Goal: Transaction & Acquisition: Purchase product/service

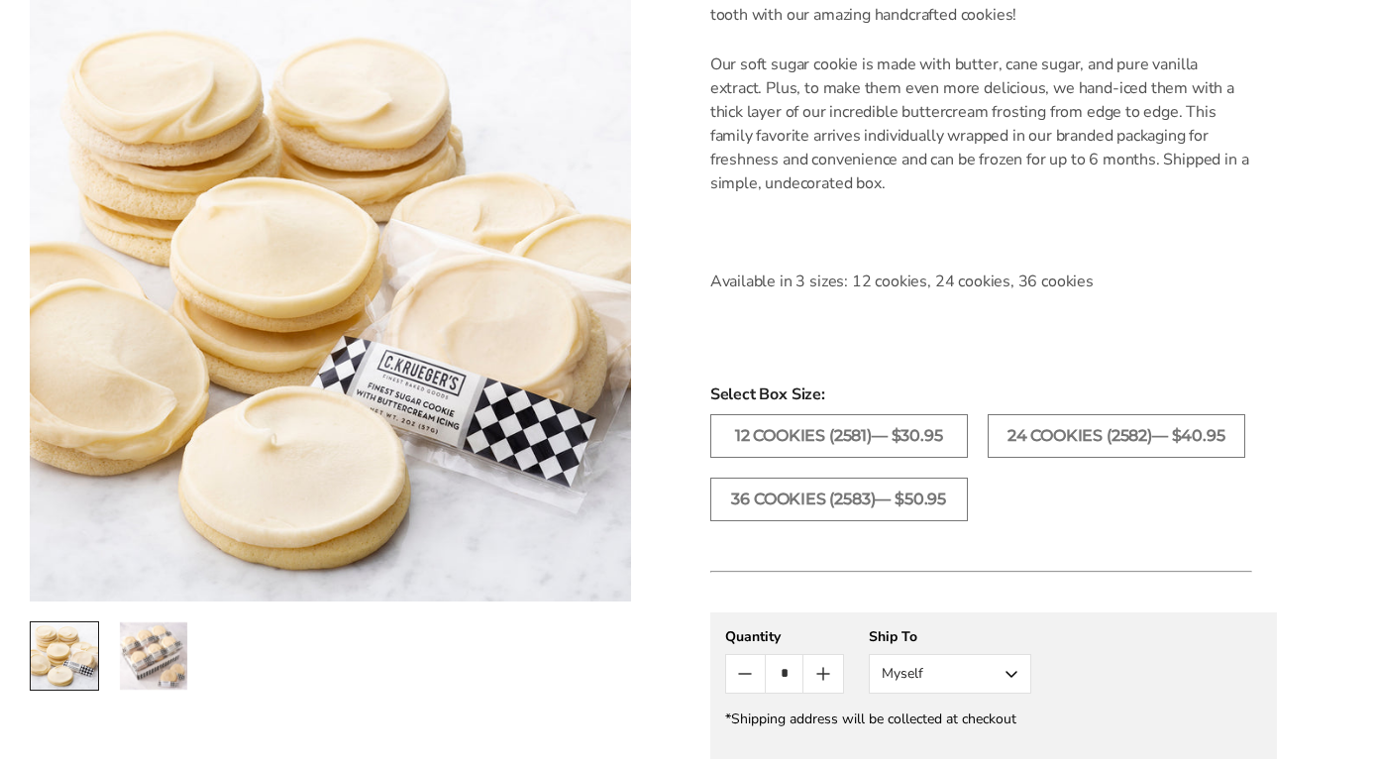
scroll to position [678, 0]
click at [856, 458] on label "12 COOKIES (2581)— $30.95" at bounding box center [839, 436] width 258 height 44
click at [152, 666] on img "2 / 2" at bounding box center [153, 655] width 67 height 67
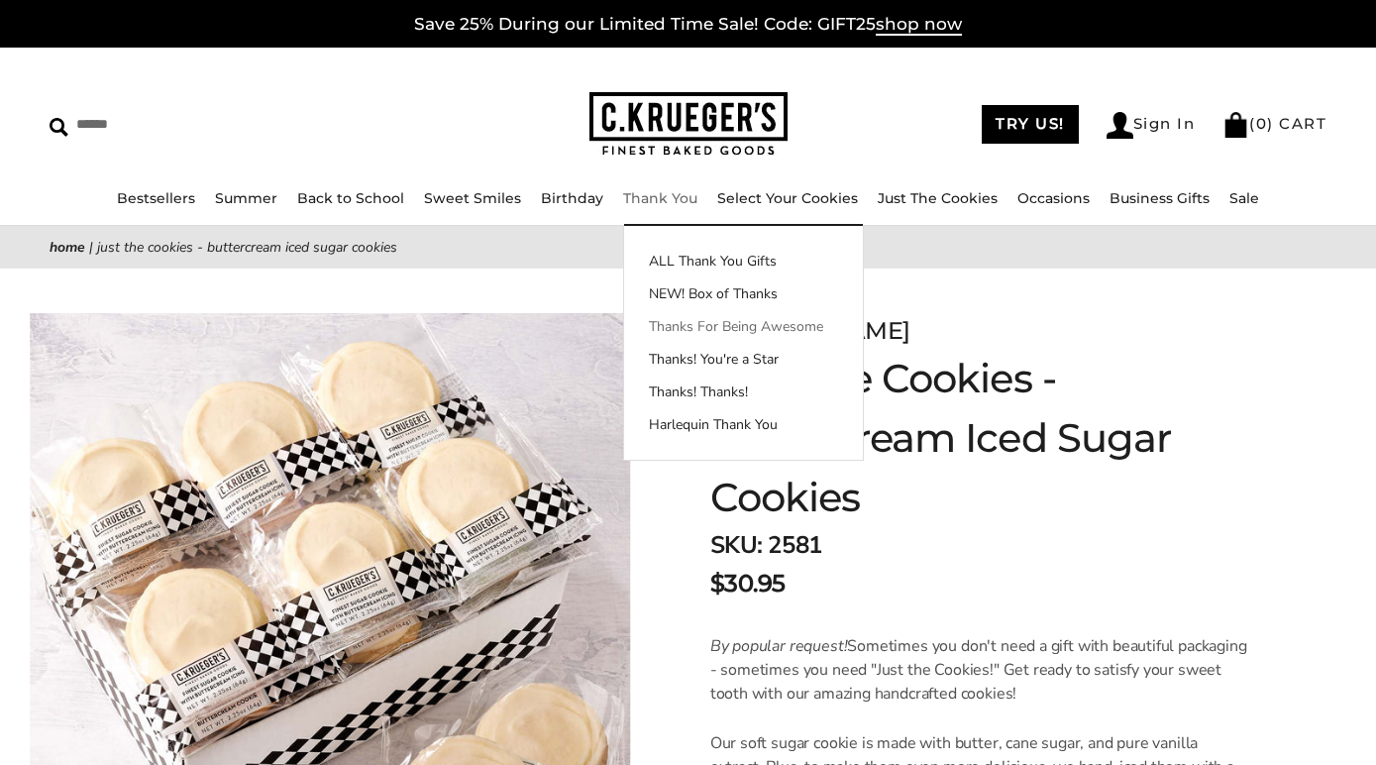
click at [711, 327] on link "Thanks For Being Awesome" at bounding box center [743, 326] width 239 height 21
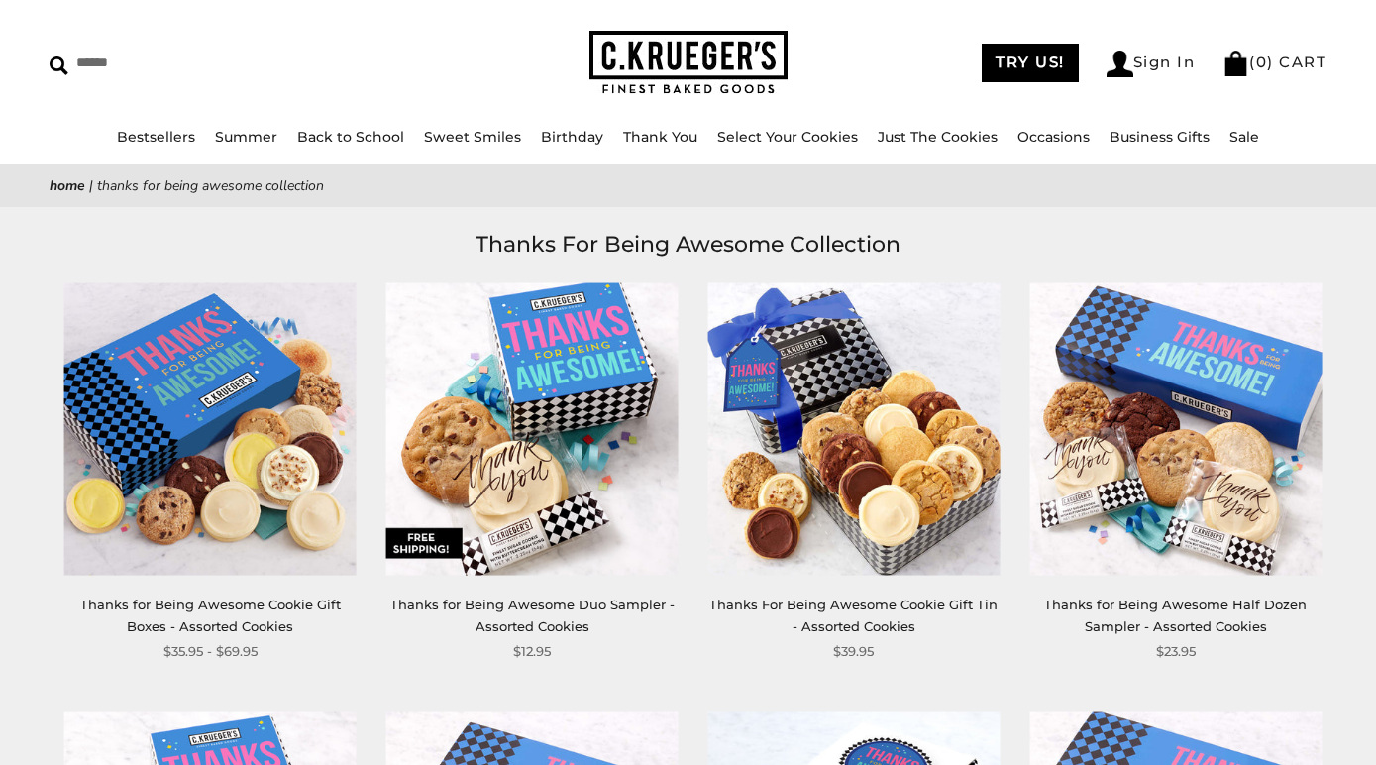
scroll to position [60, 0]
click at [514, 432] on img at bounding box center [532, 429] width 292 height 292
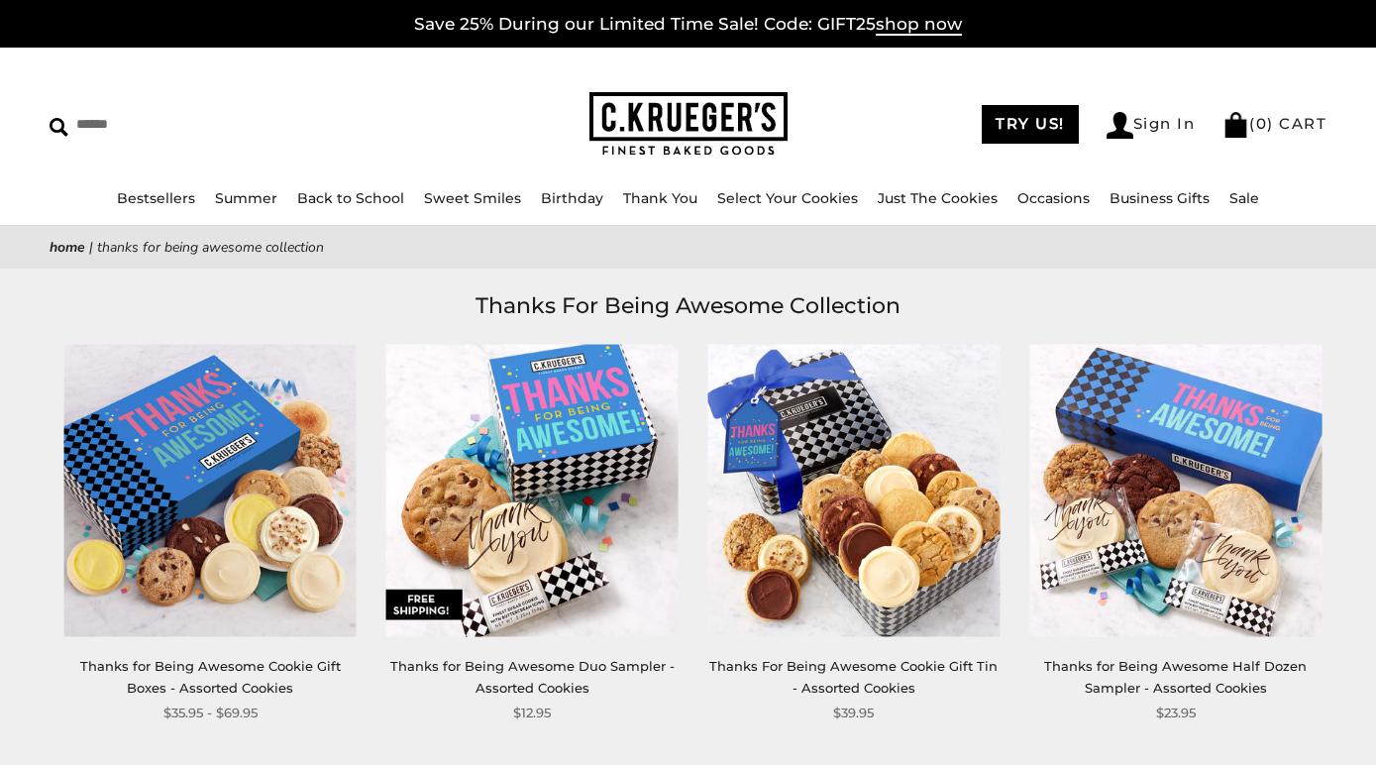
scroll to position [0, 0]
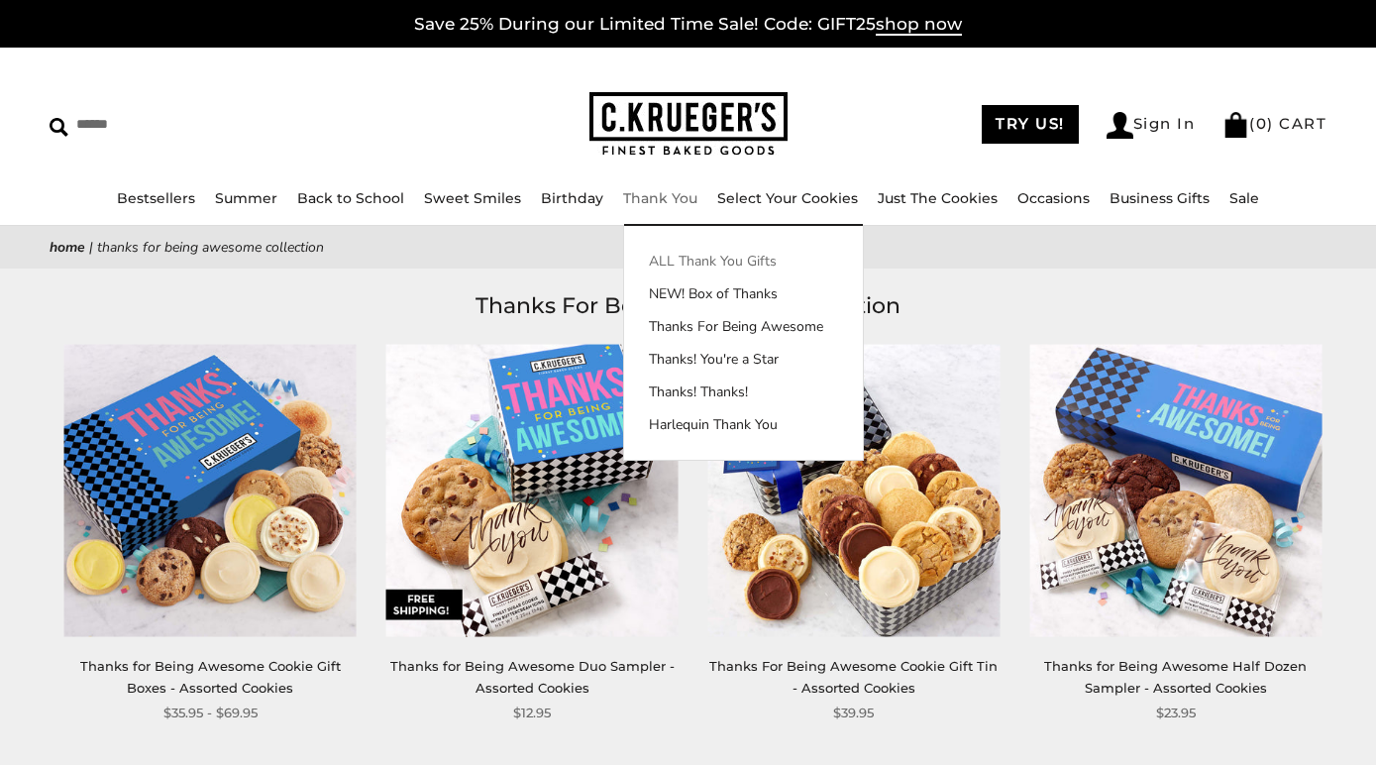
click at [686, 255] on link "ALL Thank You Gifts" at bounding box center [743, 261] width 239 height 21
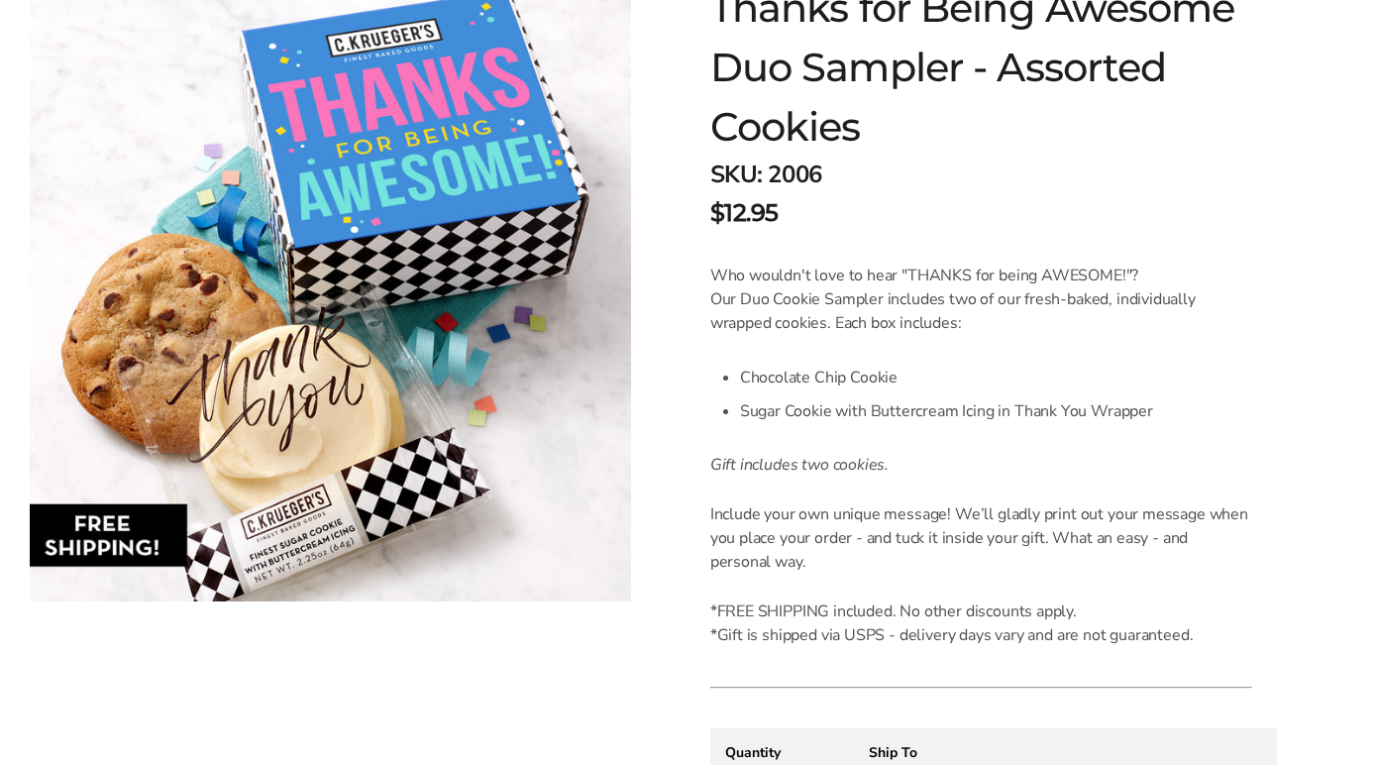
scroll to position [341, 0]
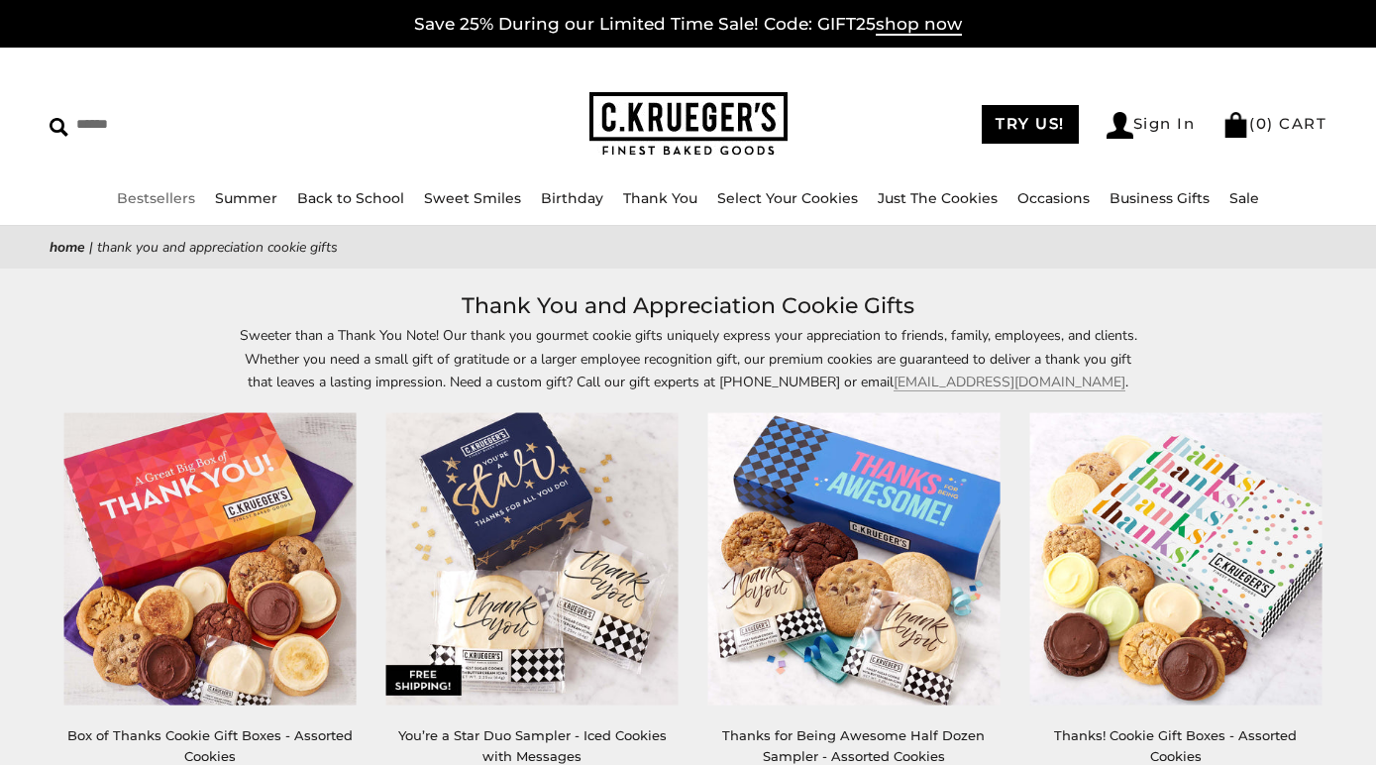
click at [183, 209] on li "Bestsellers" at bounding box center [156, 198] width 78 height 23
click at [175, 201] on link "Bestsellers" at bounding box center [156, 198] width 78 height 18
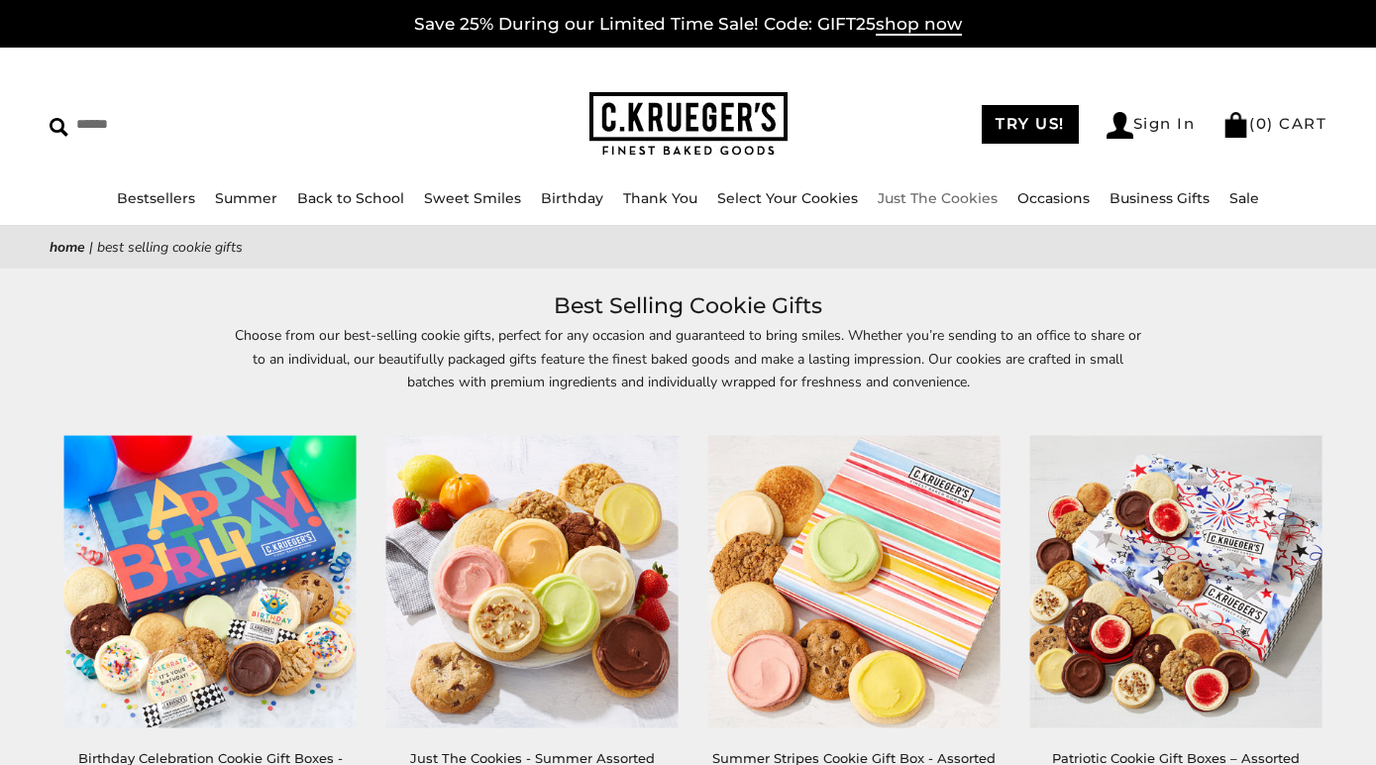
click at [907, 193] on link "Just The Cookies" at bounding box center [938, 198] width 120 height 18
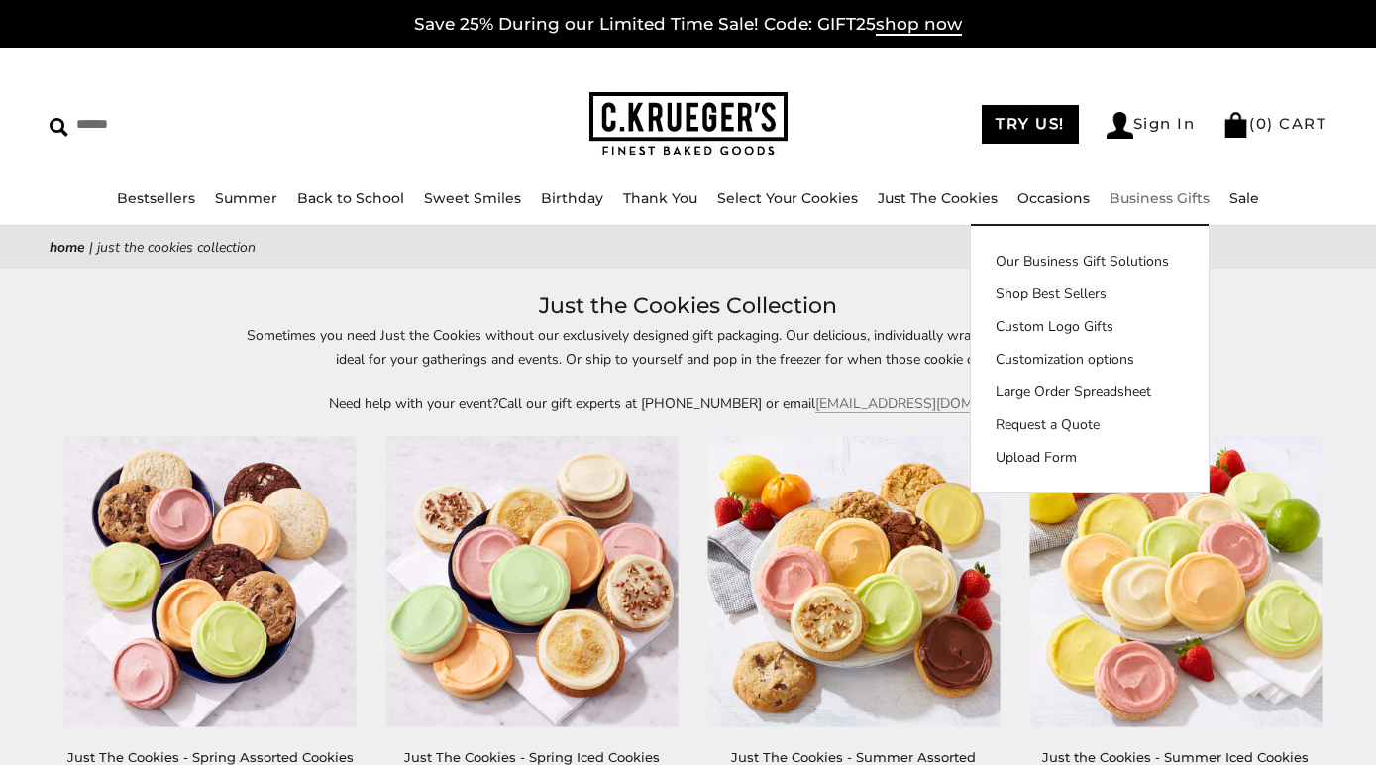
click at [1149, 201] on link "Business Gifts" at bounding box center [1159, 198] width 100 height 18
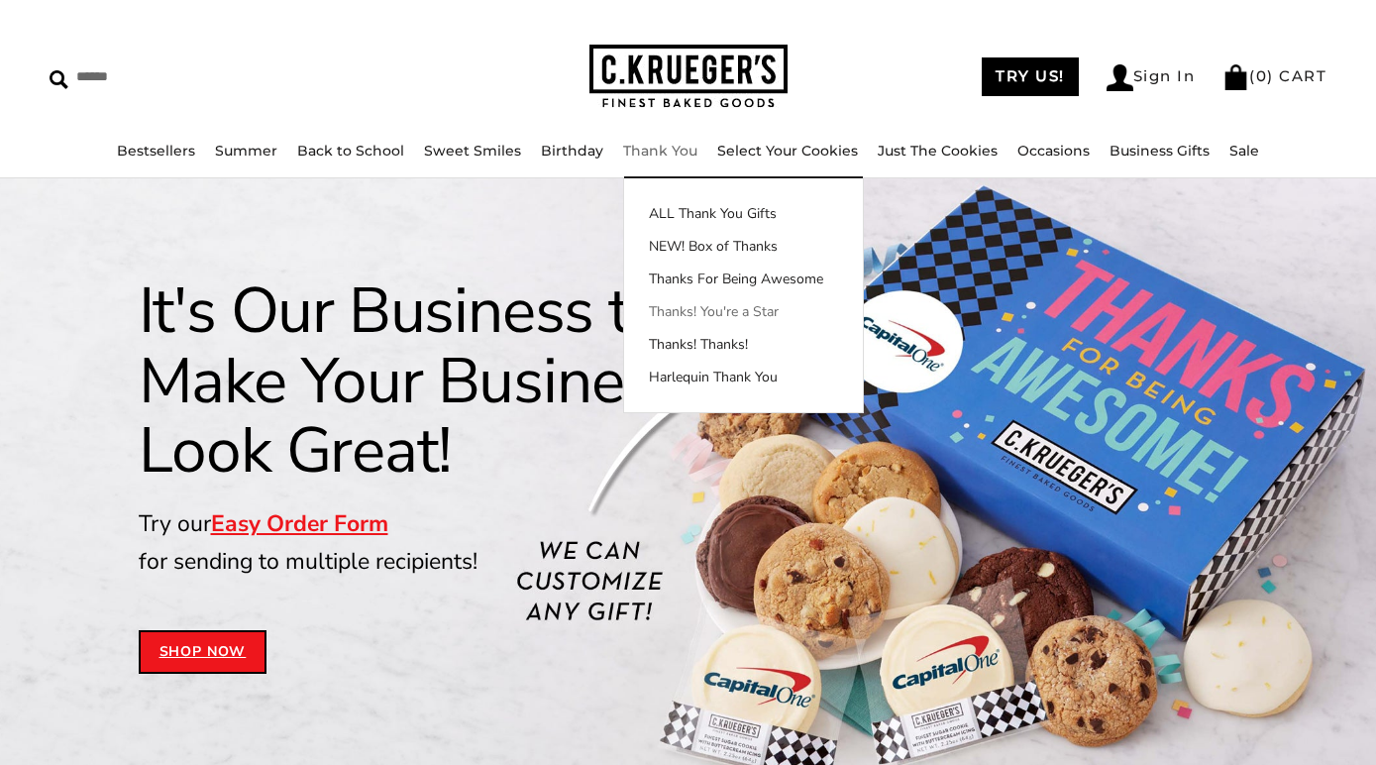
click at [691, 317] on link "Thanks! You're a Star" at bounding box center [743, 311] width 239 height 21
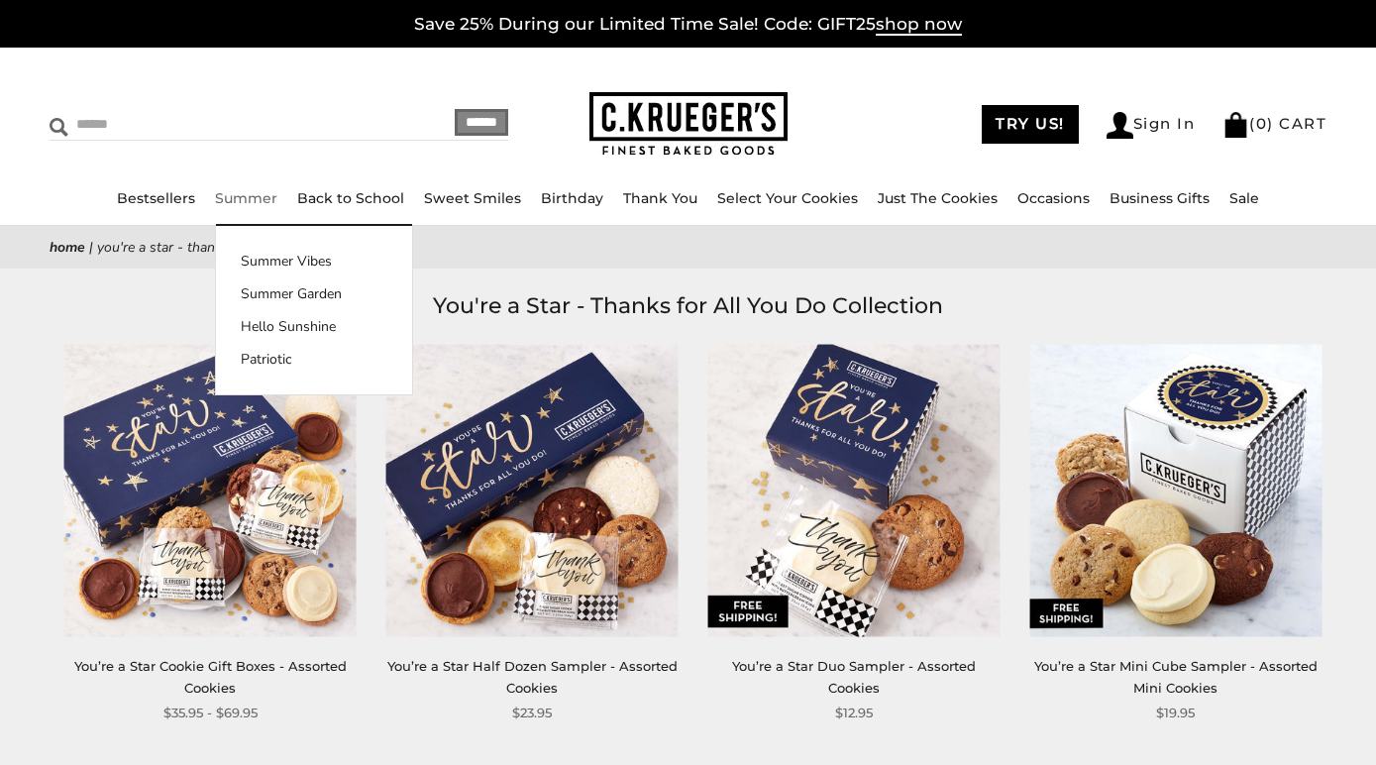
click at [116, 132] on input "Search" at bounding box center [199, 124] width 298 height 31
type input "**********"
click at [468, 122] on input "******" at bounding box center [481, 122] width 53 height 27
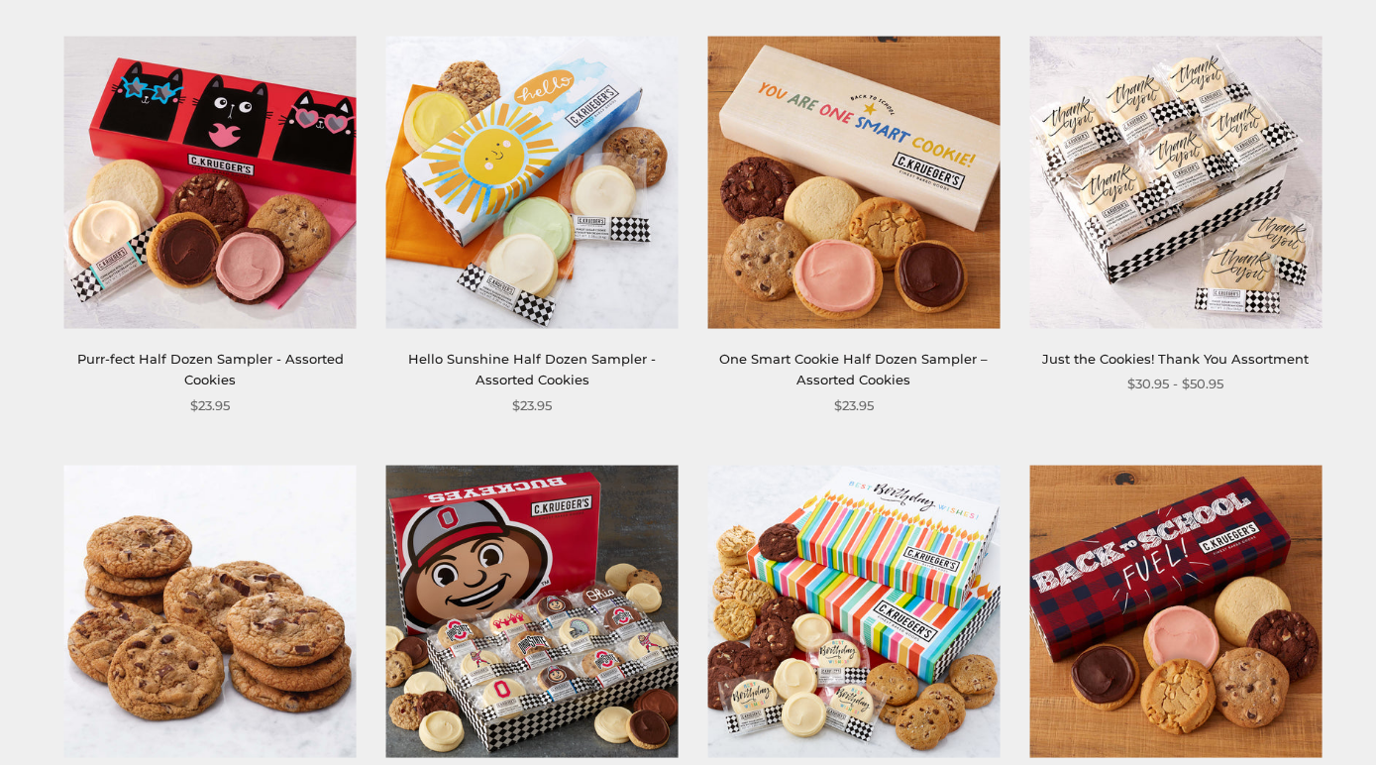
scroll to position [3372, 0]
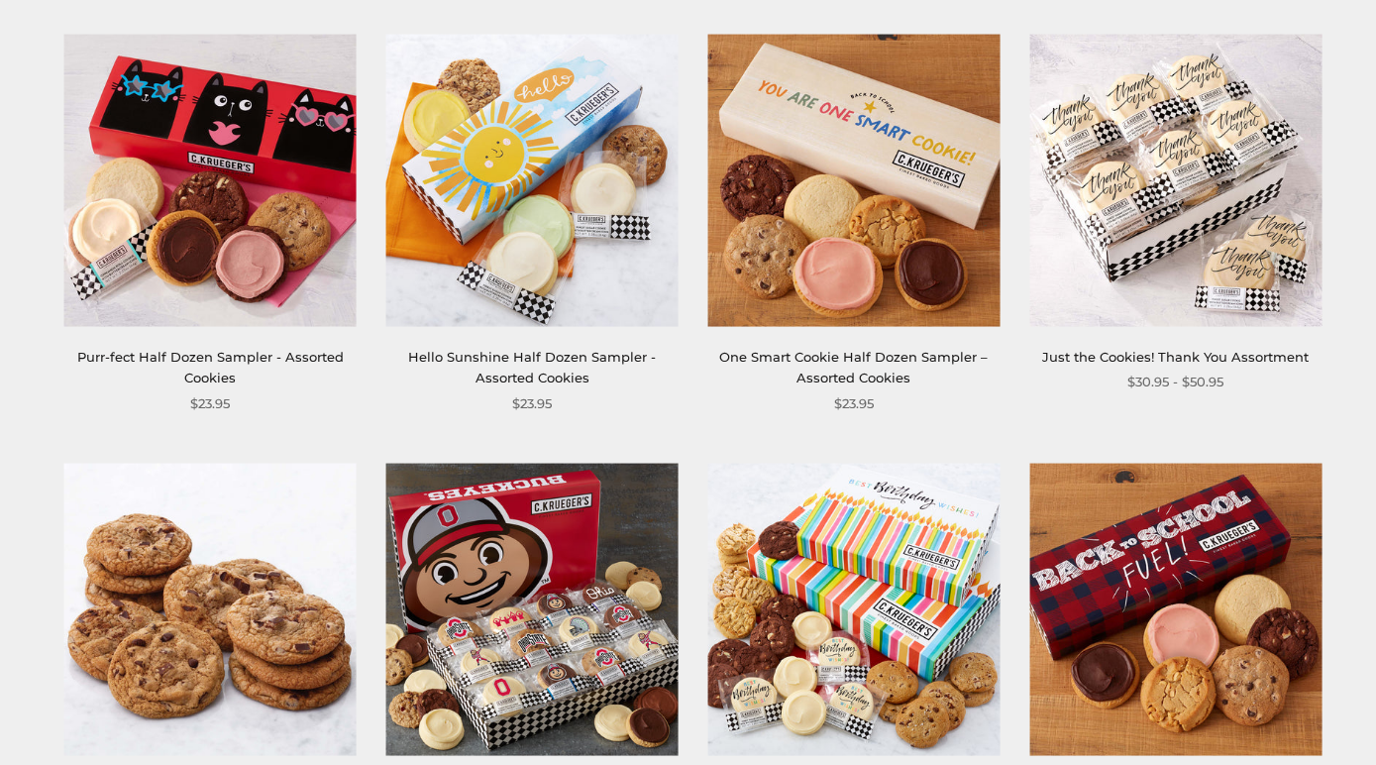
click at [1132, 258] on img at bounding box center [1175, 181] width 292 height 292
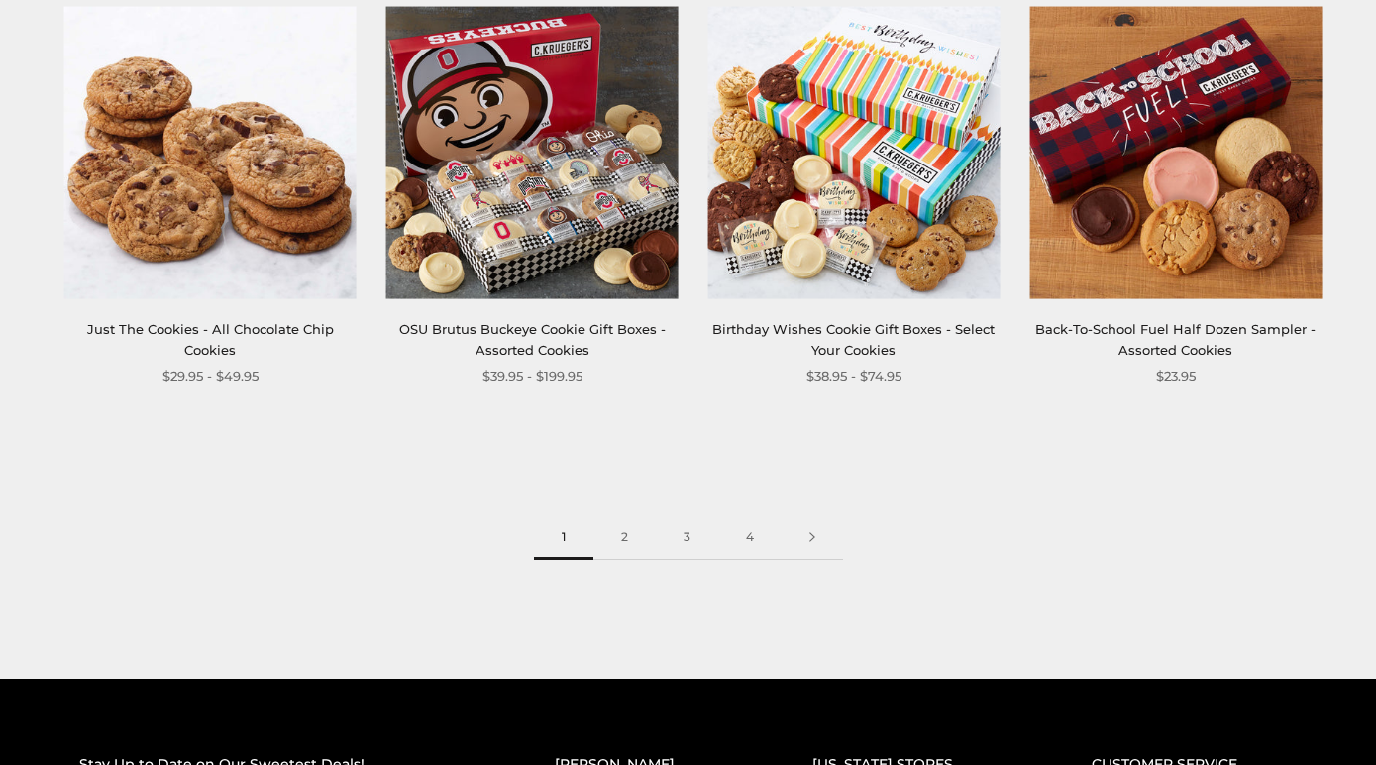
scroll to position [3835, 0]
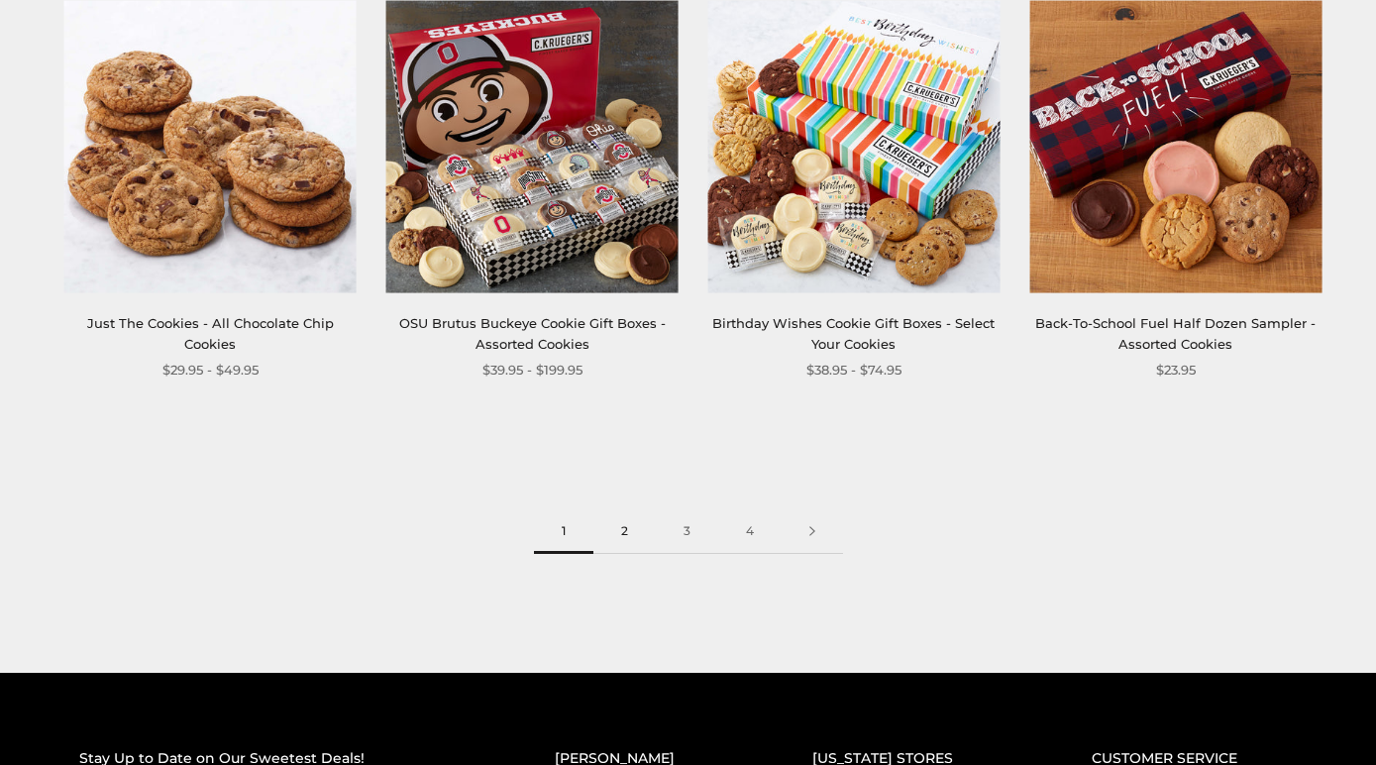
click at [627, 525] on link "2" at bounding box center [624, 531] width 62 height 45
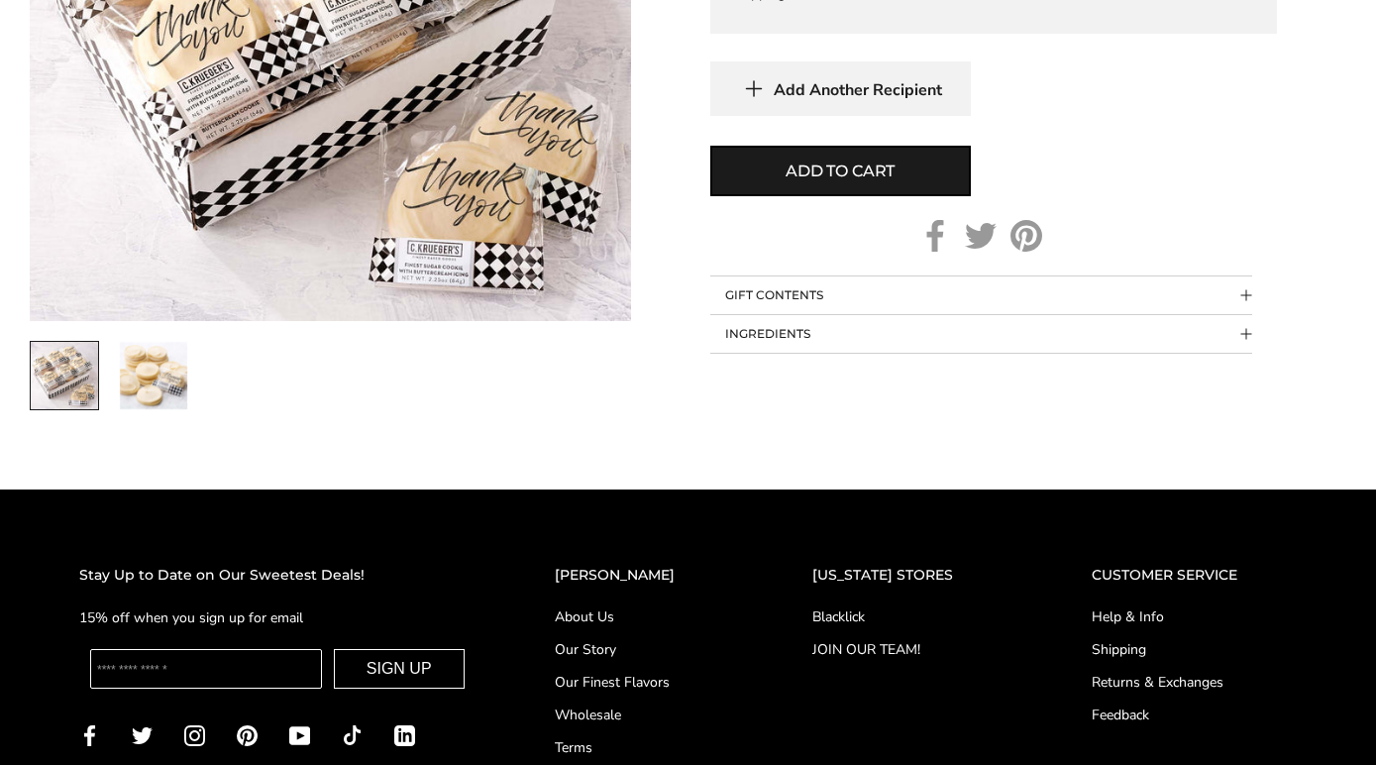
scroll to position [1250, 0]
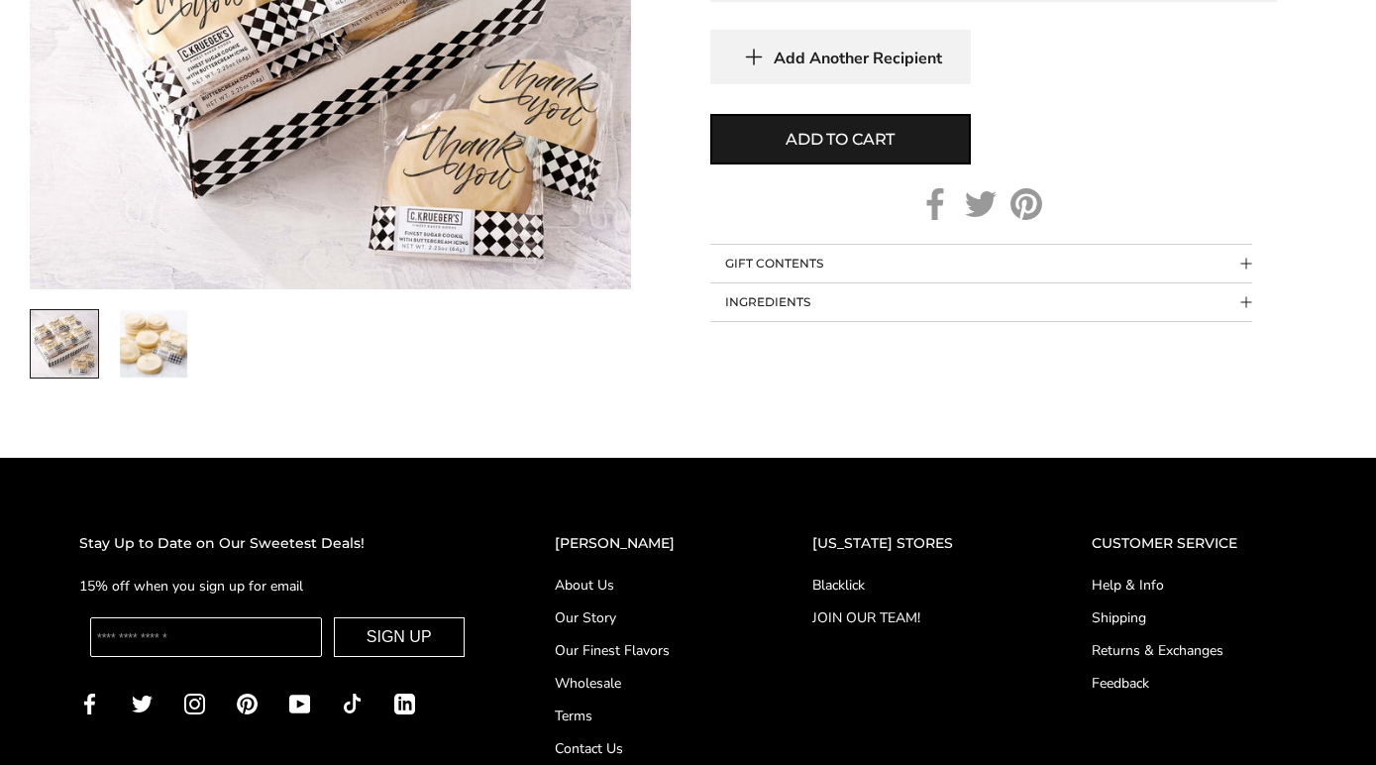
click at [153, 335] on img "2 / 2" at bounding box center [153, 343] width 67 height 67
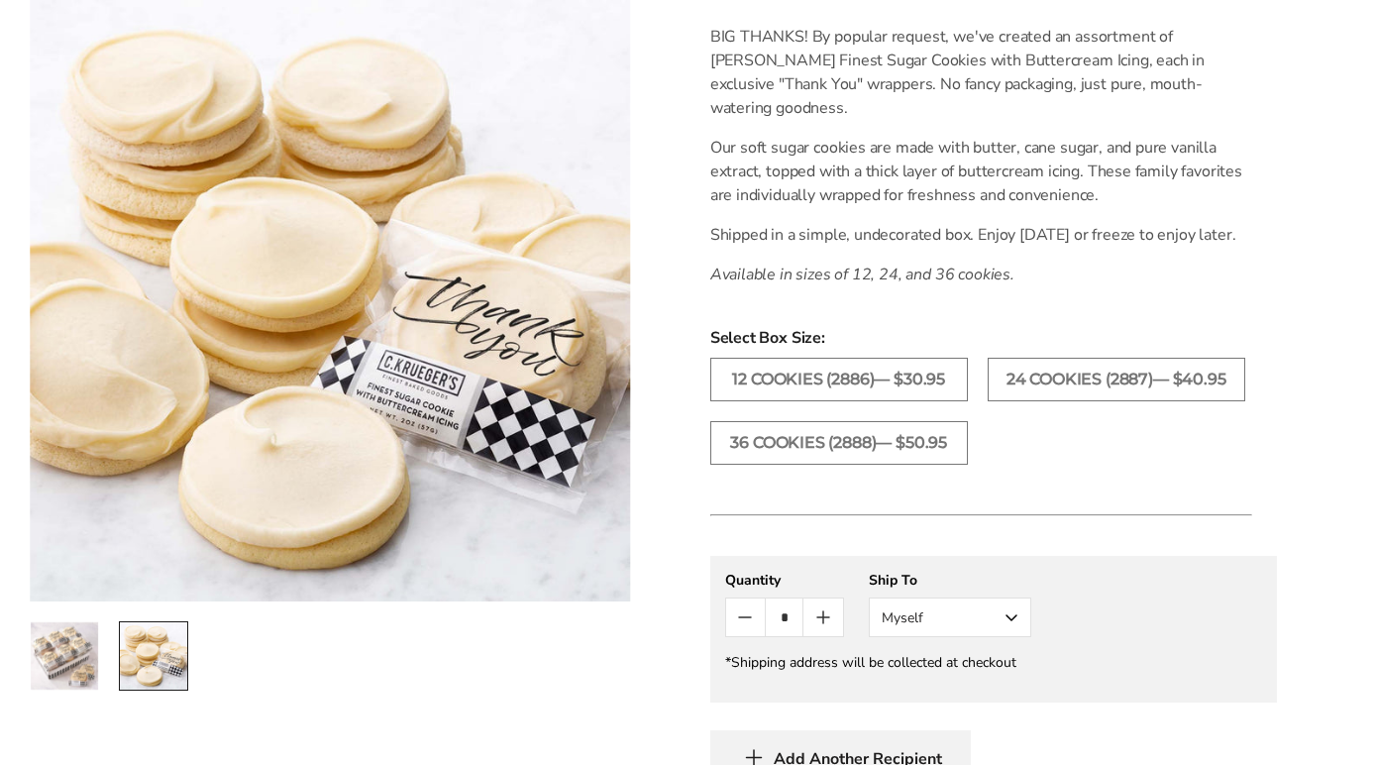
scroll to position [560, 0]
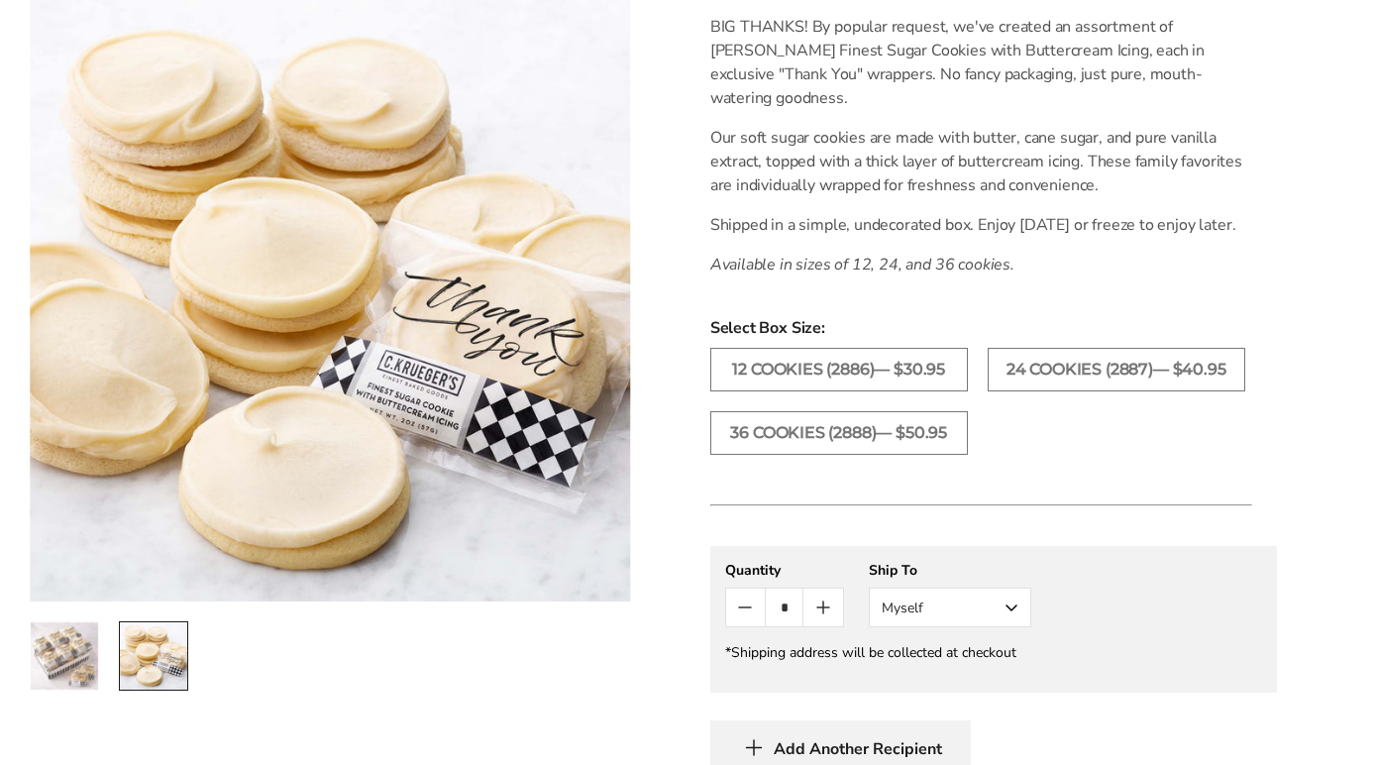
click at [59, 664] on img "1 / 2" at bounding box center [64, 655] width 67 height 67
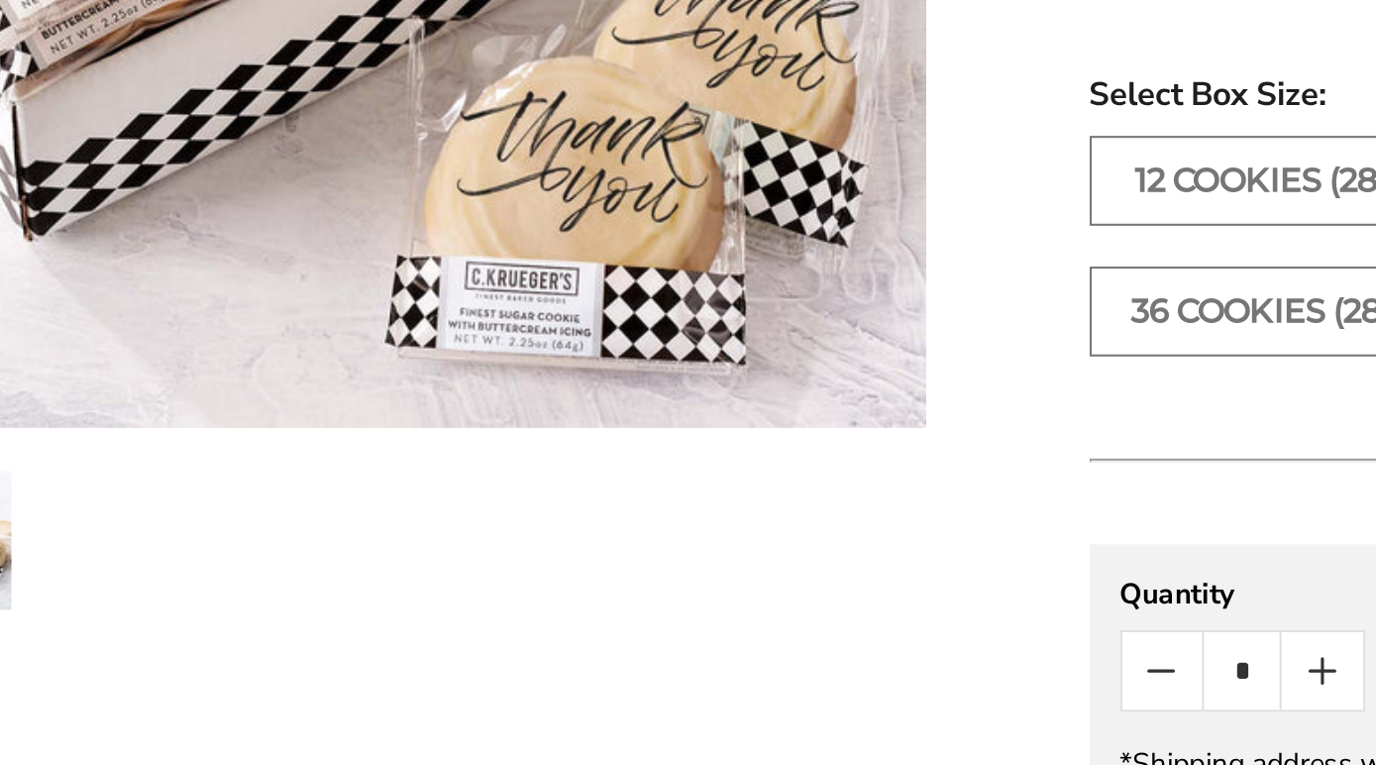
scroll to position [559, 0]
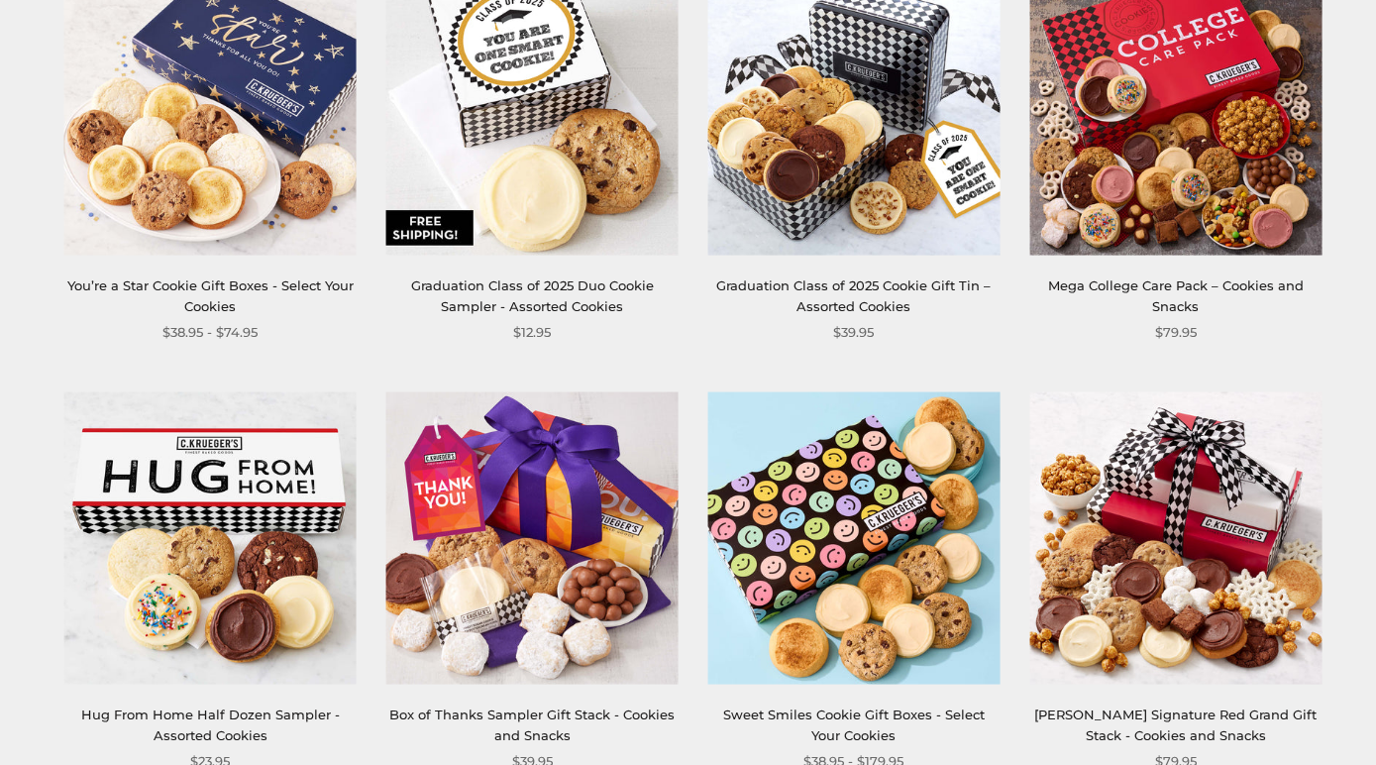
scroll to position [4057, 0]
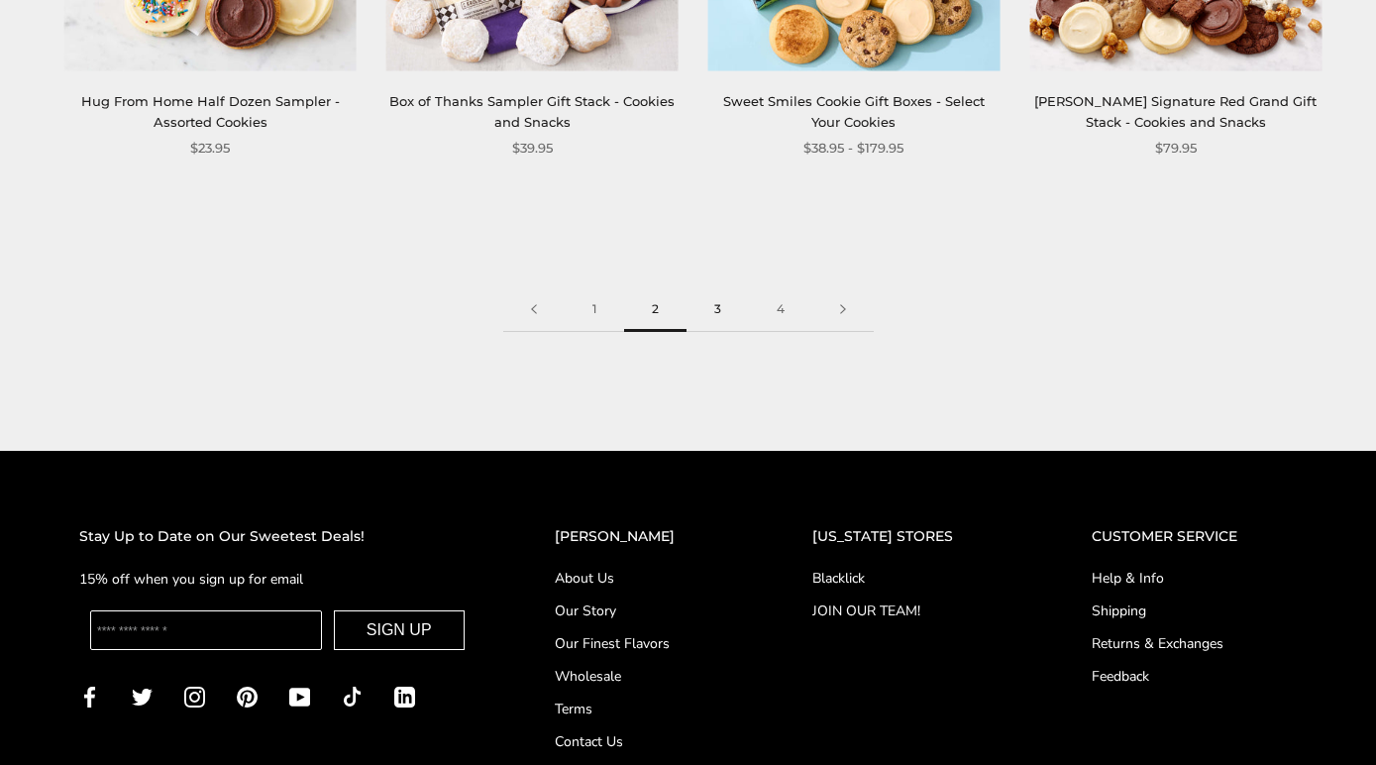
click at [721, 310] on link "3" at bounding box center [717, 309] width 62 height 45
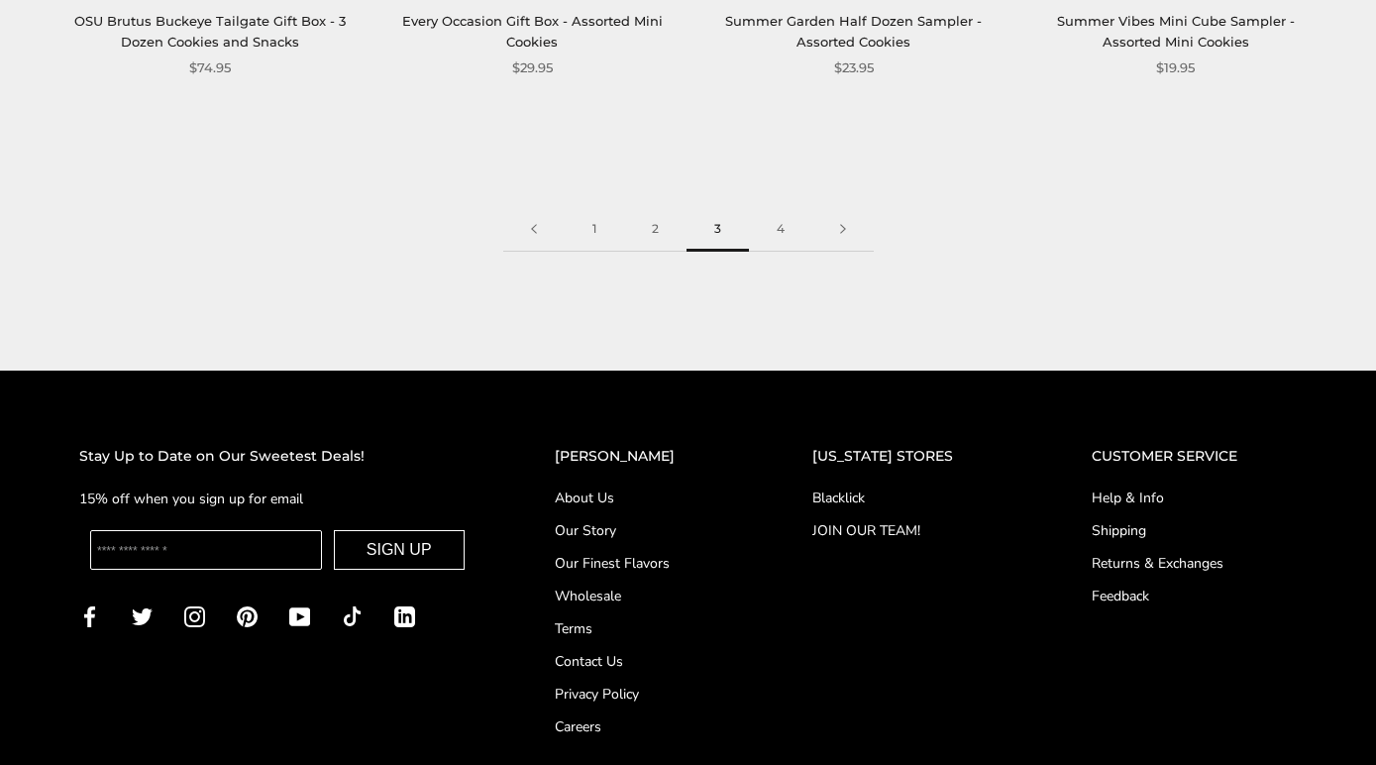
scroll to position [4172, 0]
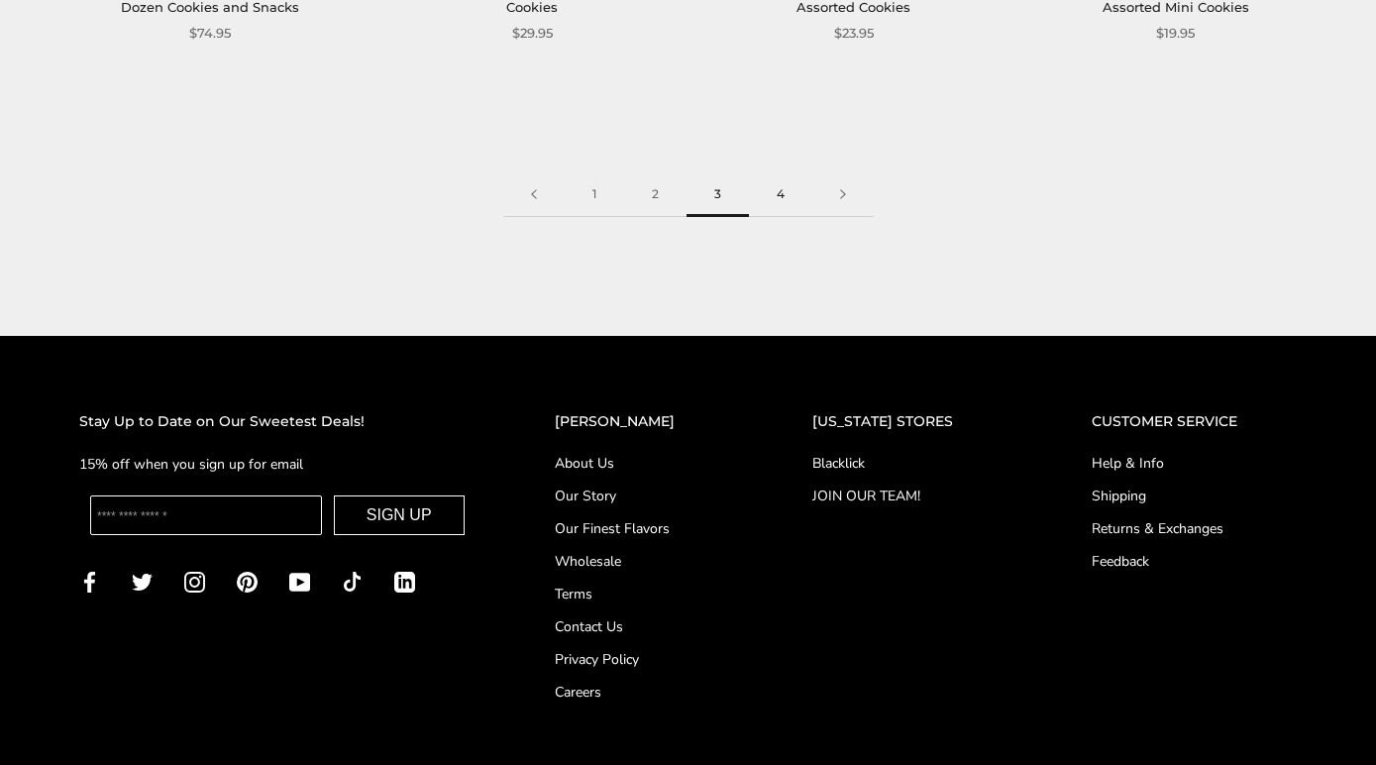
click at [768, 184] on link "4" at bounding box center [780, 194] width 63 height 45
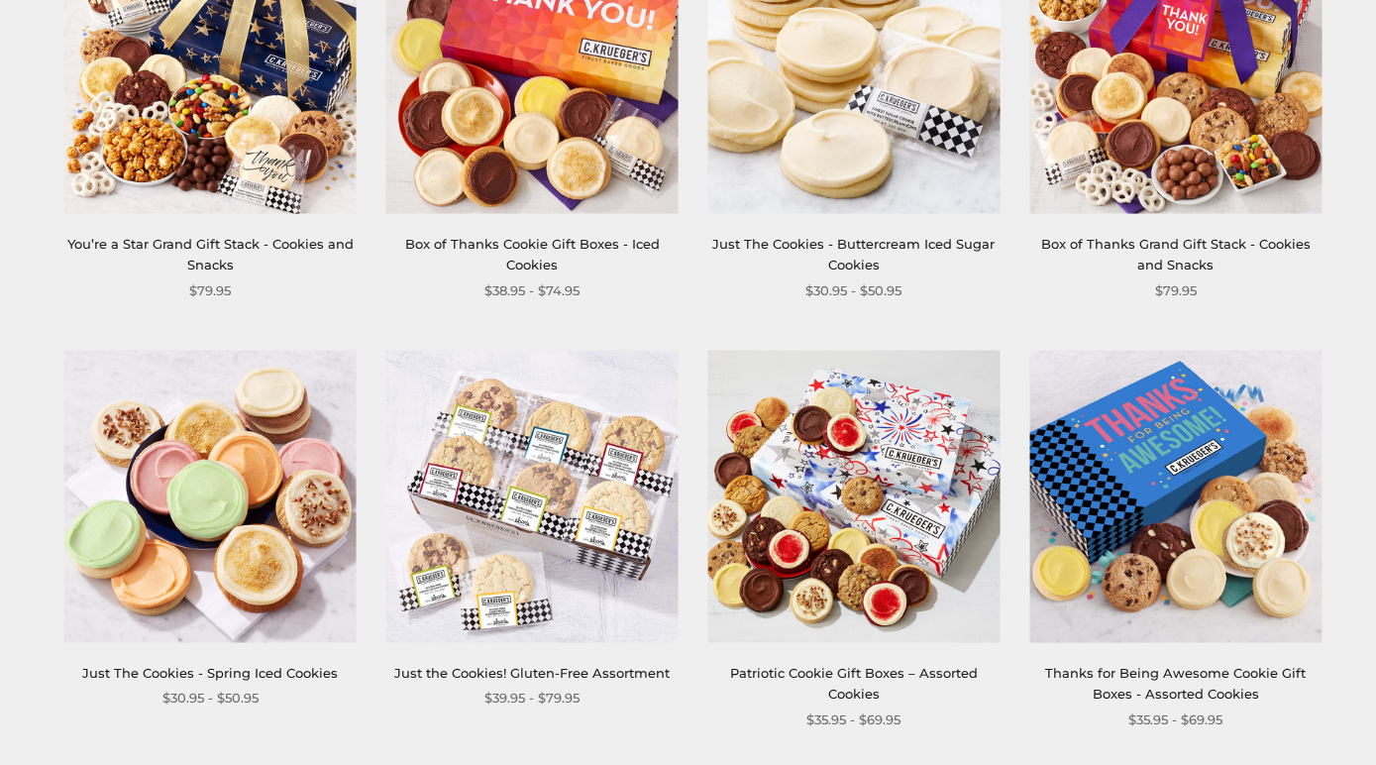
scroll to position [1359, 0]
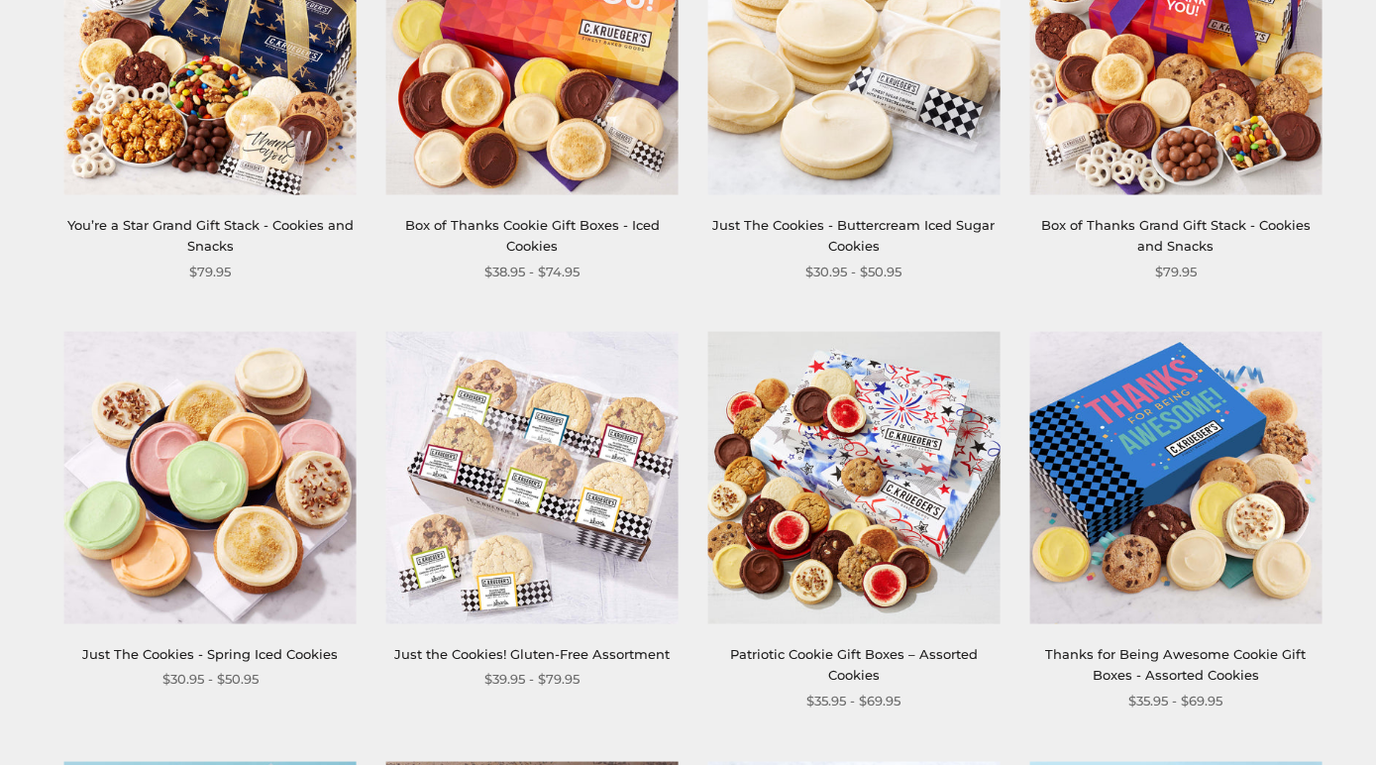
click at [893, 130] on img at bounding box center [853, 49] width 292 height 292
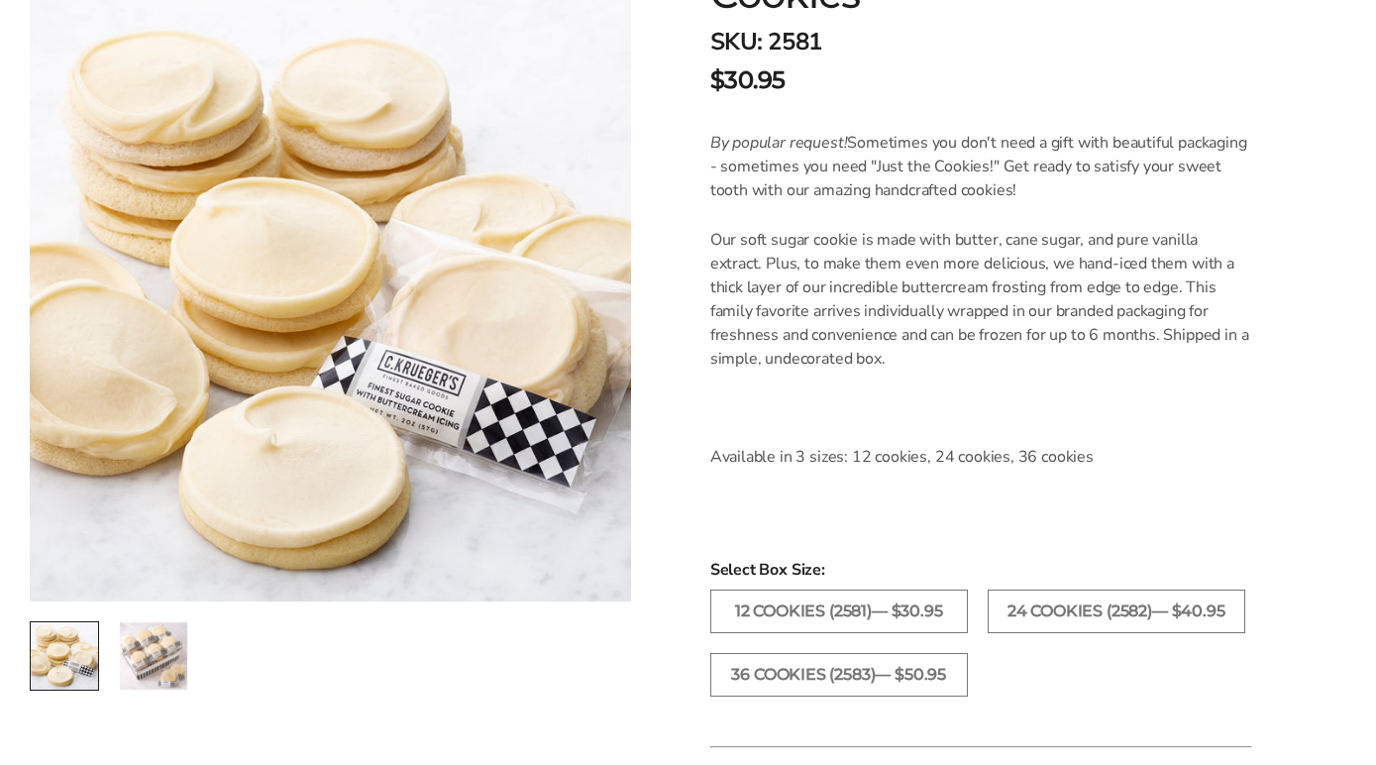
scroll to position [522, 0]
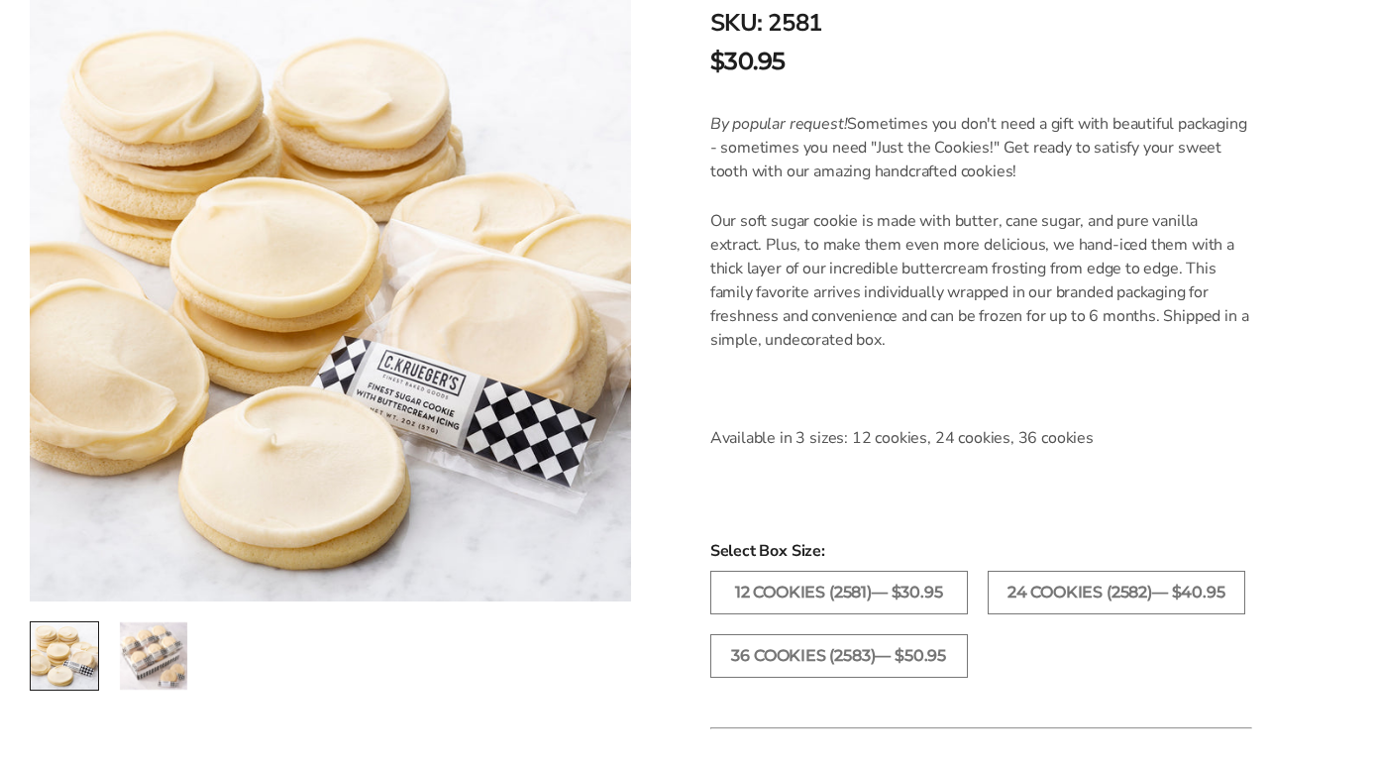
click at [163, 643] on img "2 / 2" at bounding box center [153, 655] width 67 height 67
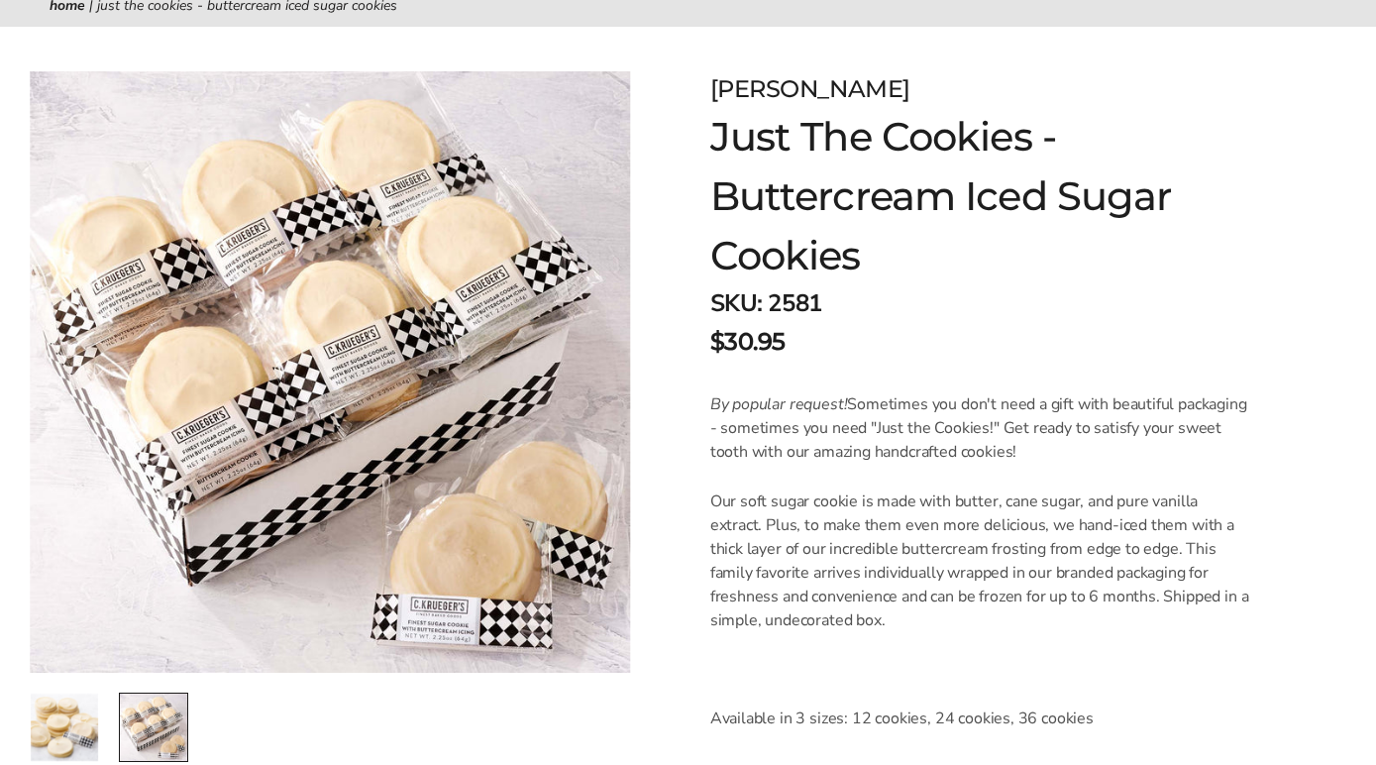
scroll to position [238, 0]
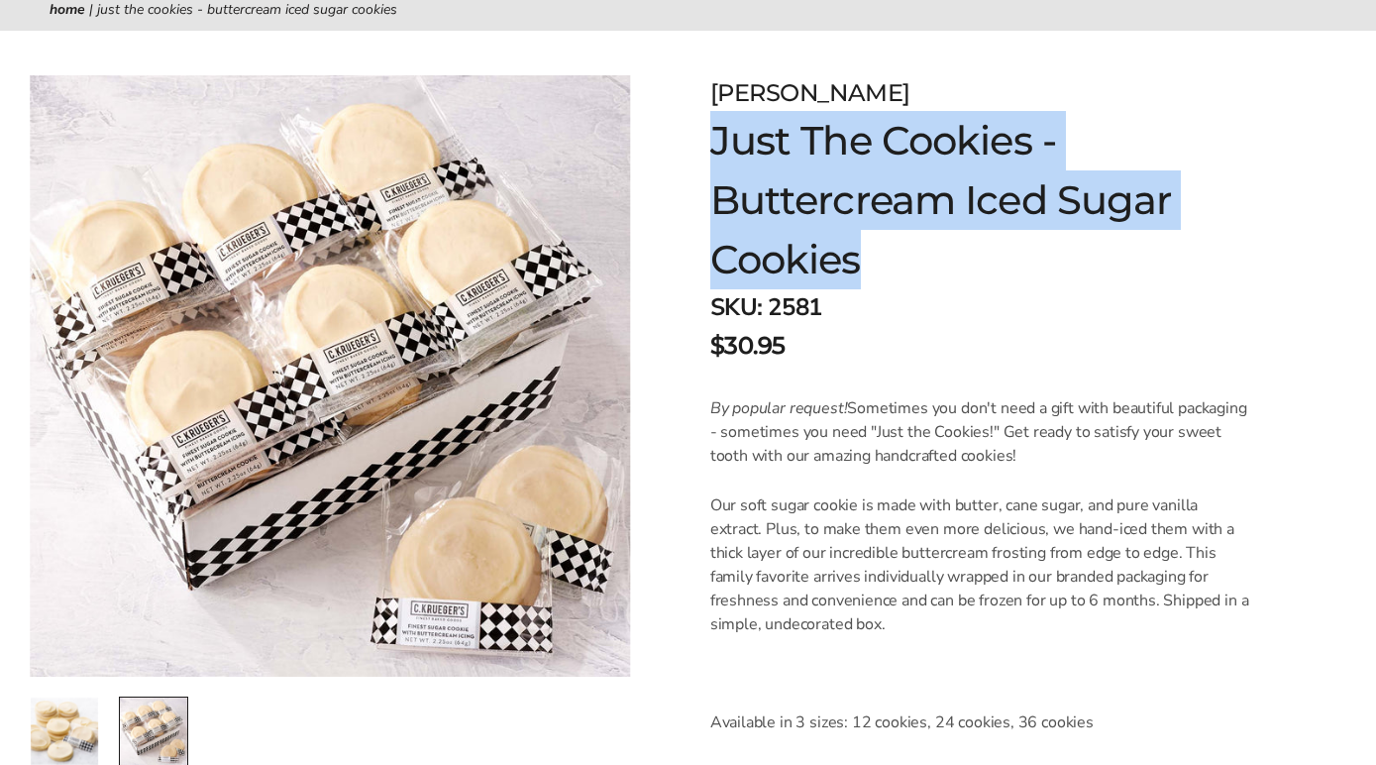
drag, startPoint x: 873, startPoint y: 268, endPoint x: 704, endPoint y: 127, distance: 220.0
click at [704, 127] on div "[PERSON_NAME] Just The Cookies - Buttercream Iced Sugar Cookies SKU: 2581 $30.9…" at bounding box center [1018, 775] width 715 height 1488
copy h1 "Just The Cookies - Buttercream Iced Sugar Cookies"
